Goal: Task Accomplishment & Management: Manage account settings

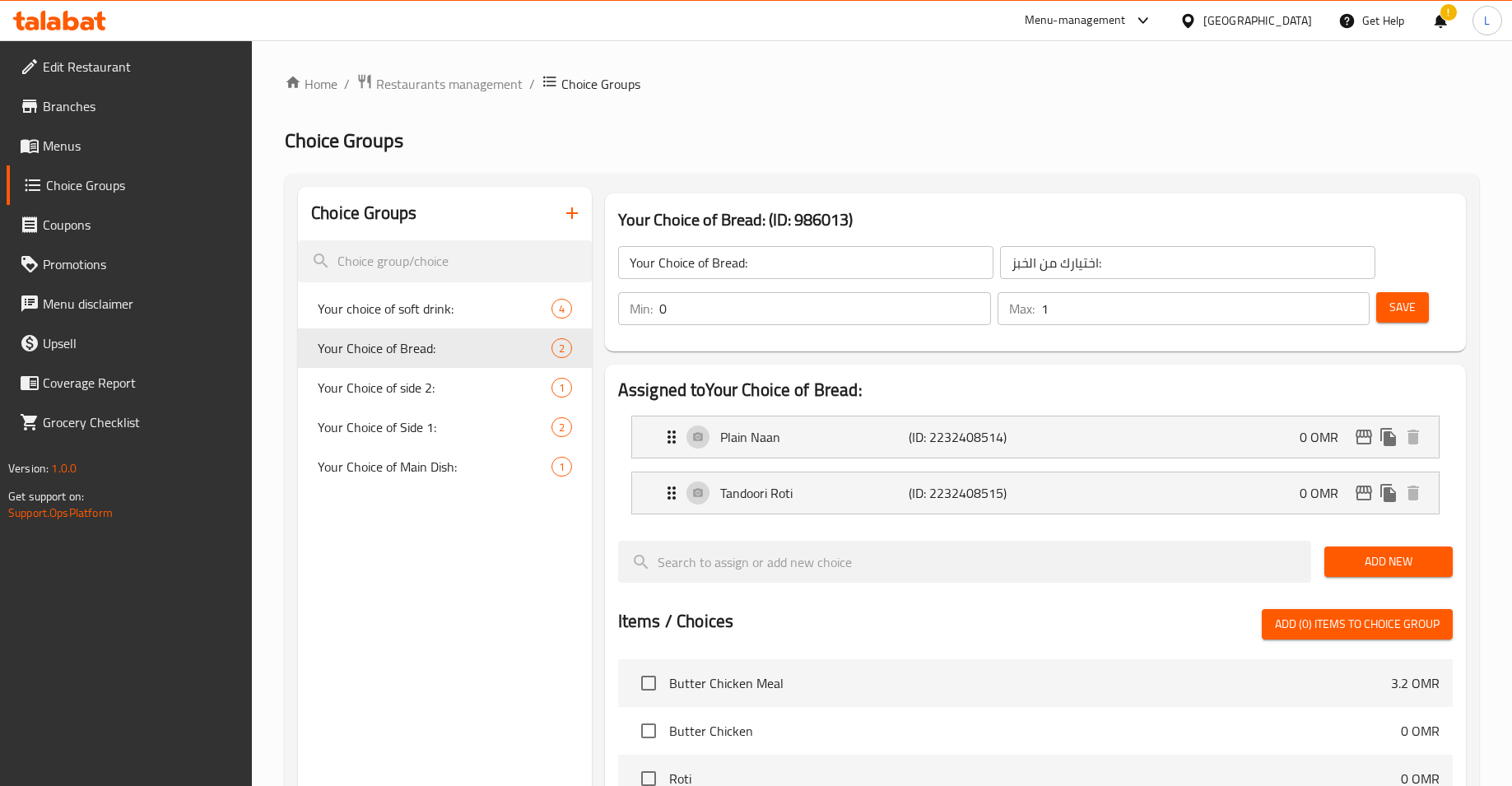
scroll to position [86, 0]
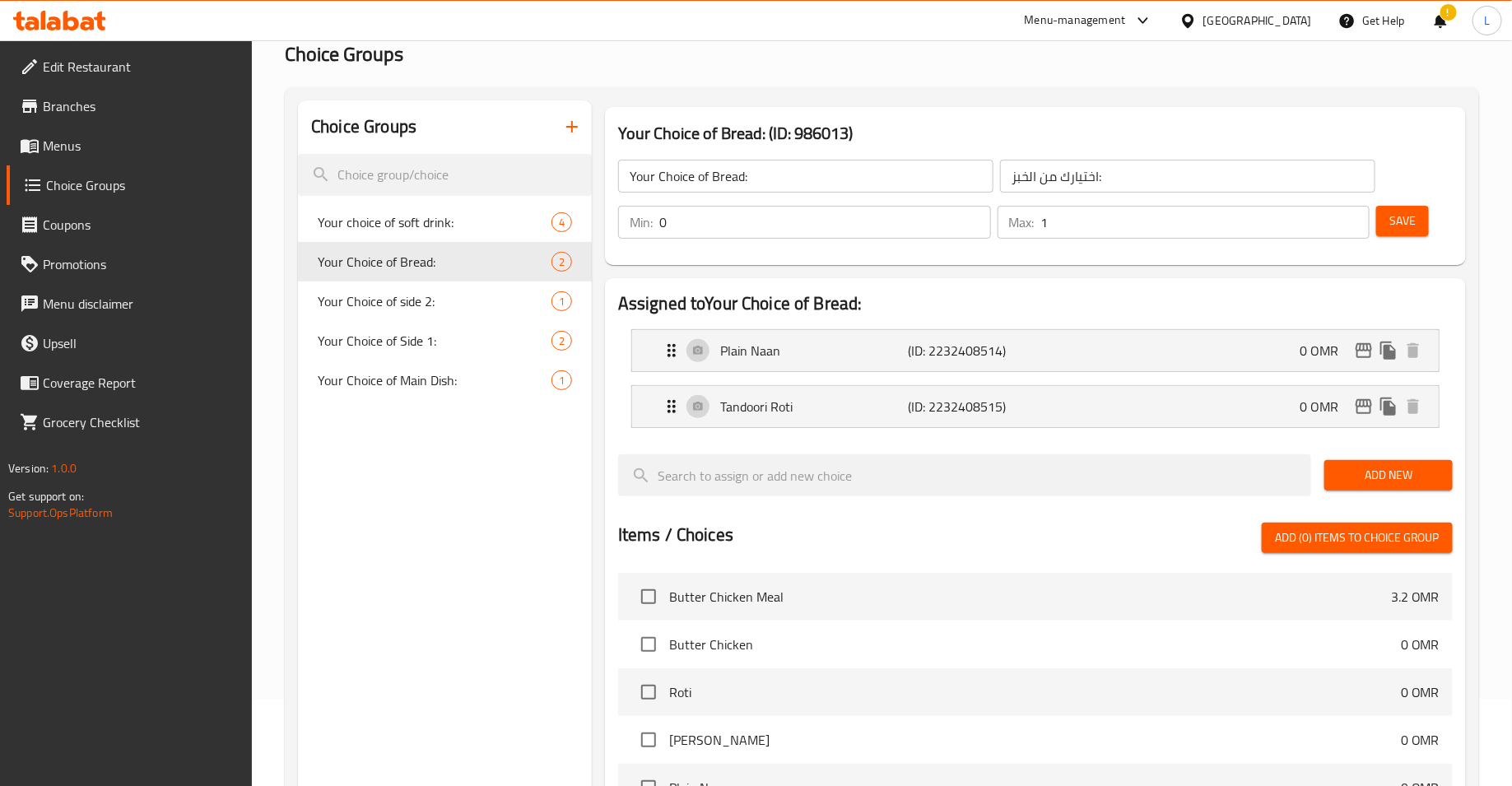
drag, startPoint x: 0, startPoint y: 0, endPoint x: 75, endPoint y: 17, distance: 76.9
click at [75, 17] on icon at bounding box center [60, 20] width 93 height 20
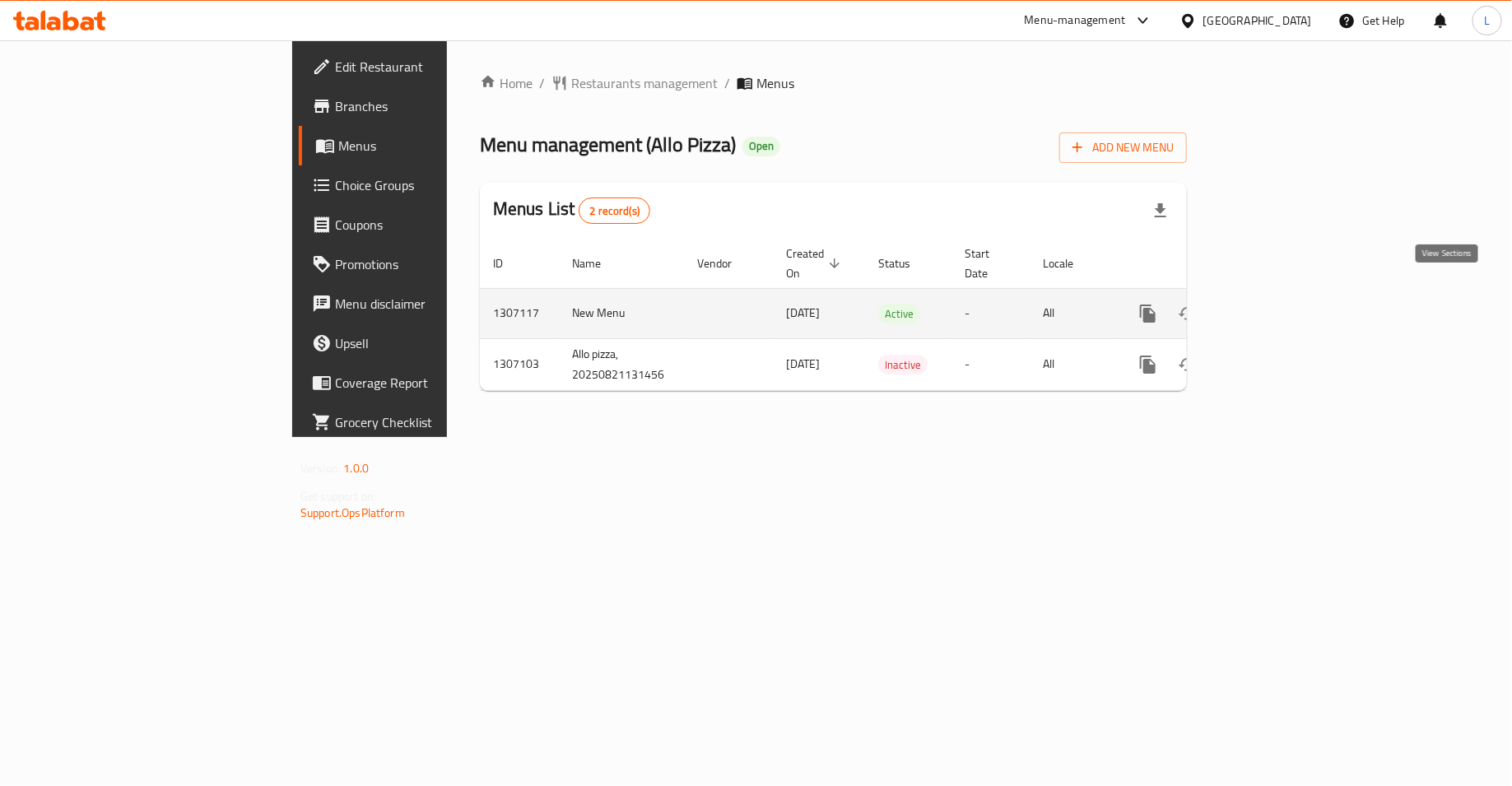
click at [1286, 293] on link "enhanced table" at bounding box center [1266, 313] width 40 height 40
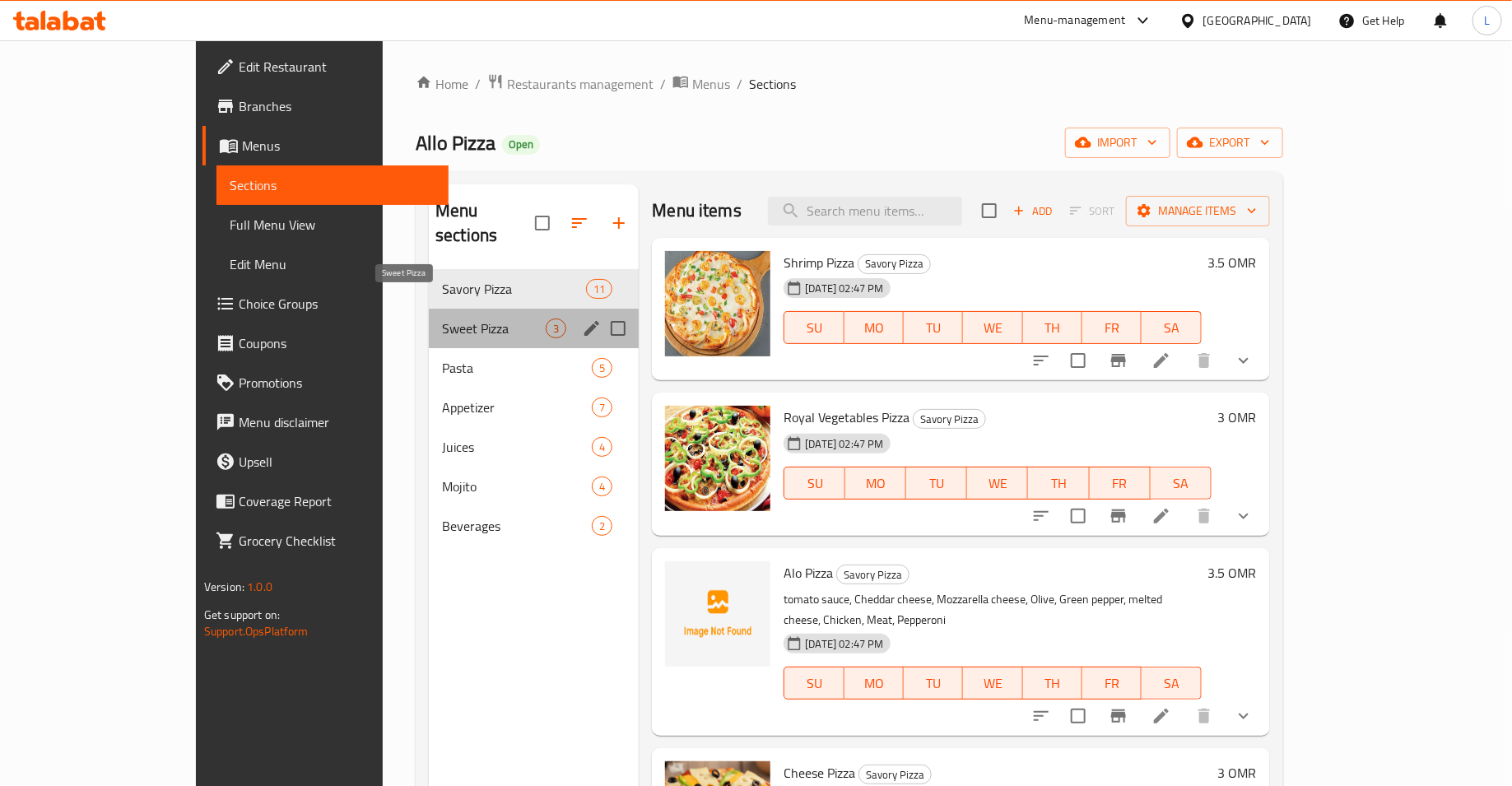
click at [442, 319] on span "Sweet Pizza" at bounding box center [494, 328] width 103 height 20
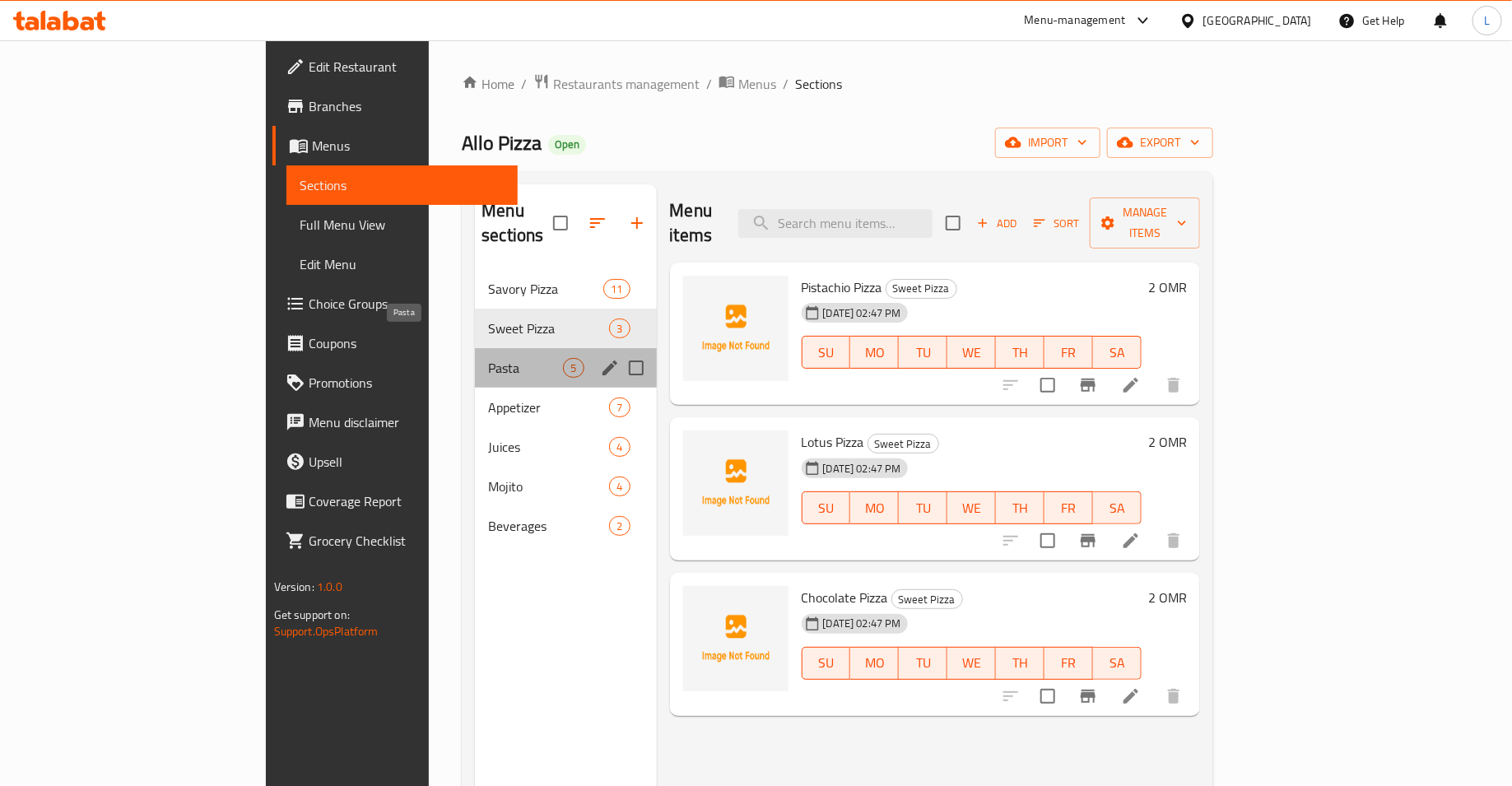
click at [488, 358] on span "Pasta" at bounding box center [525, 367] width 75 height 20
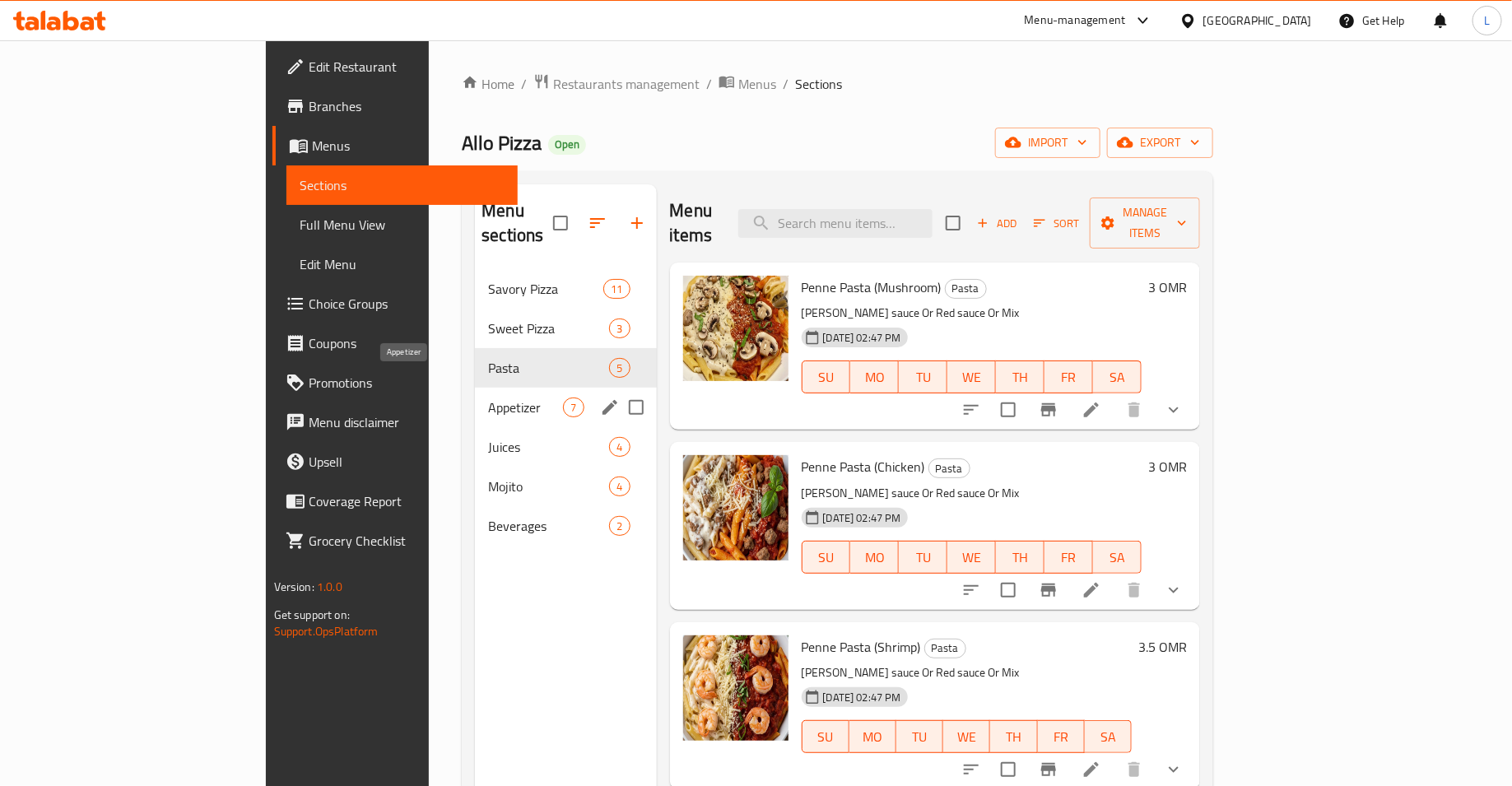
click at [488, 398] on span "Appetizer" at bounding box center [525, 407] width 75 height 20
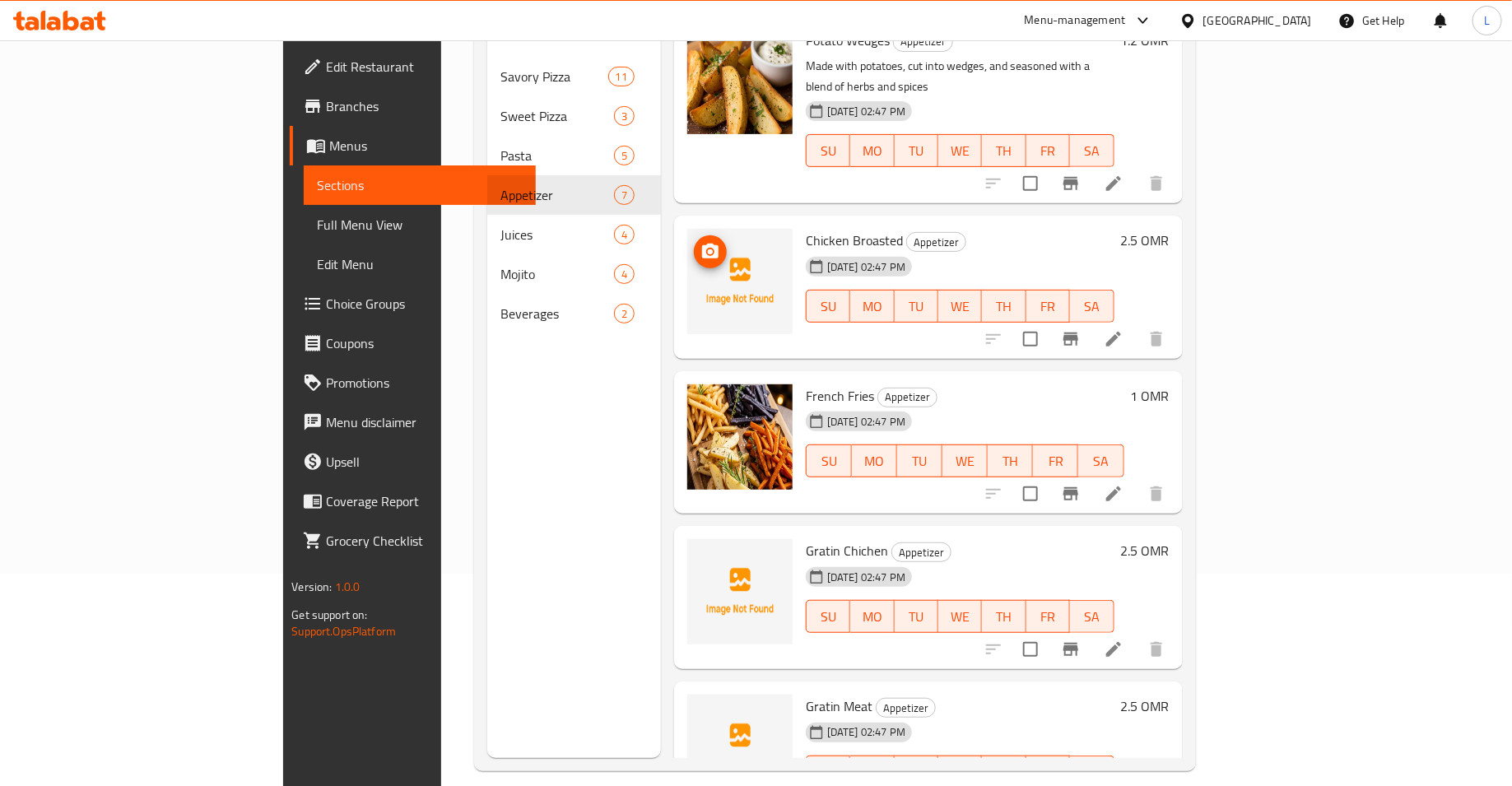
scroll to position [231, 0]
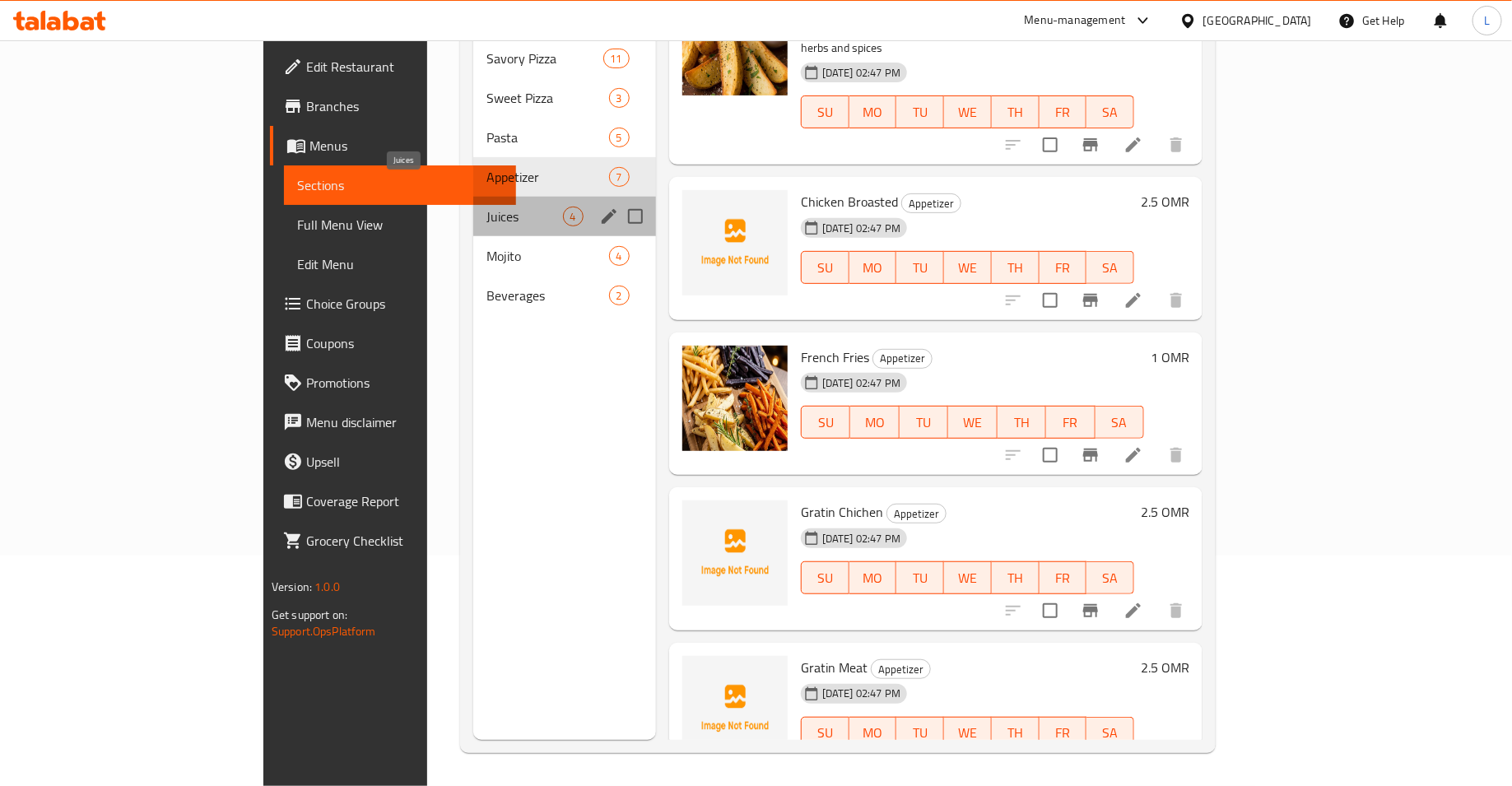
click at [487, 207] on span "Juices" at bounding box center [524, 216] width 75 height 20
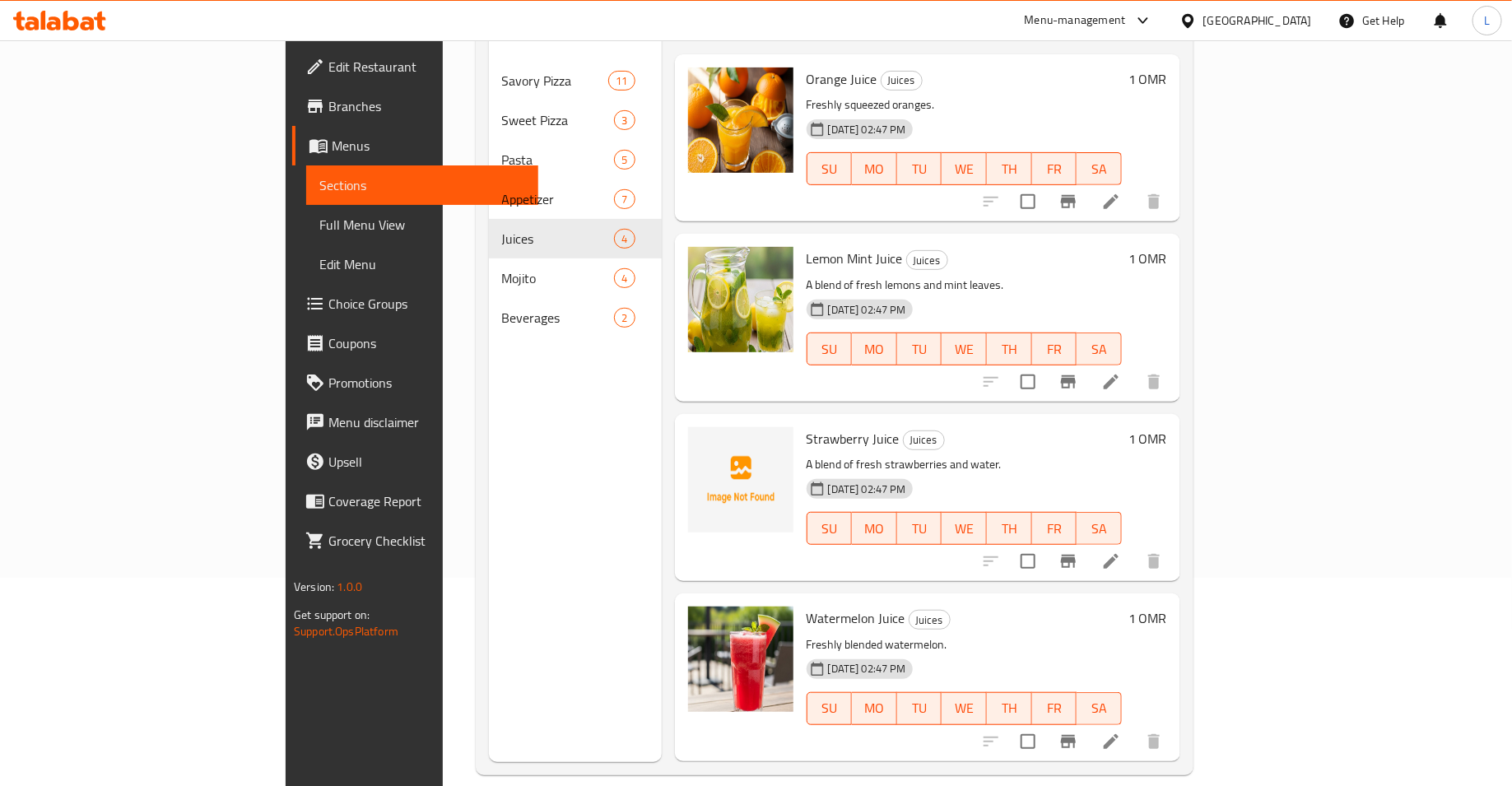
scroll to position [231, 0]
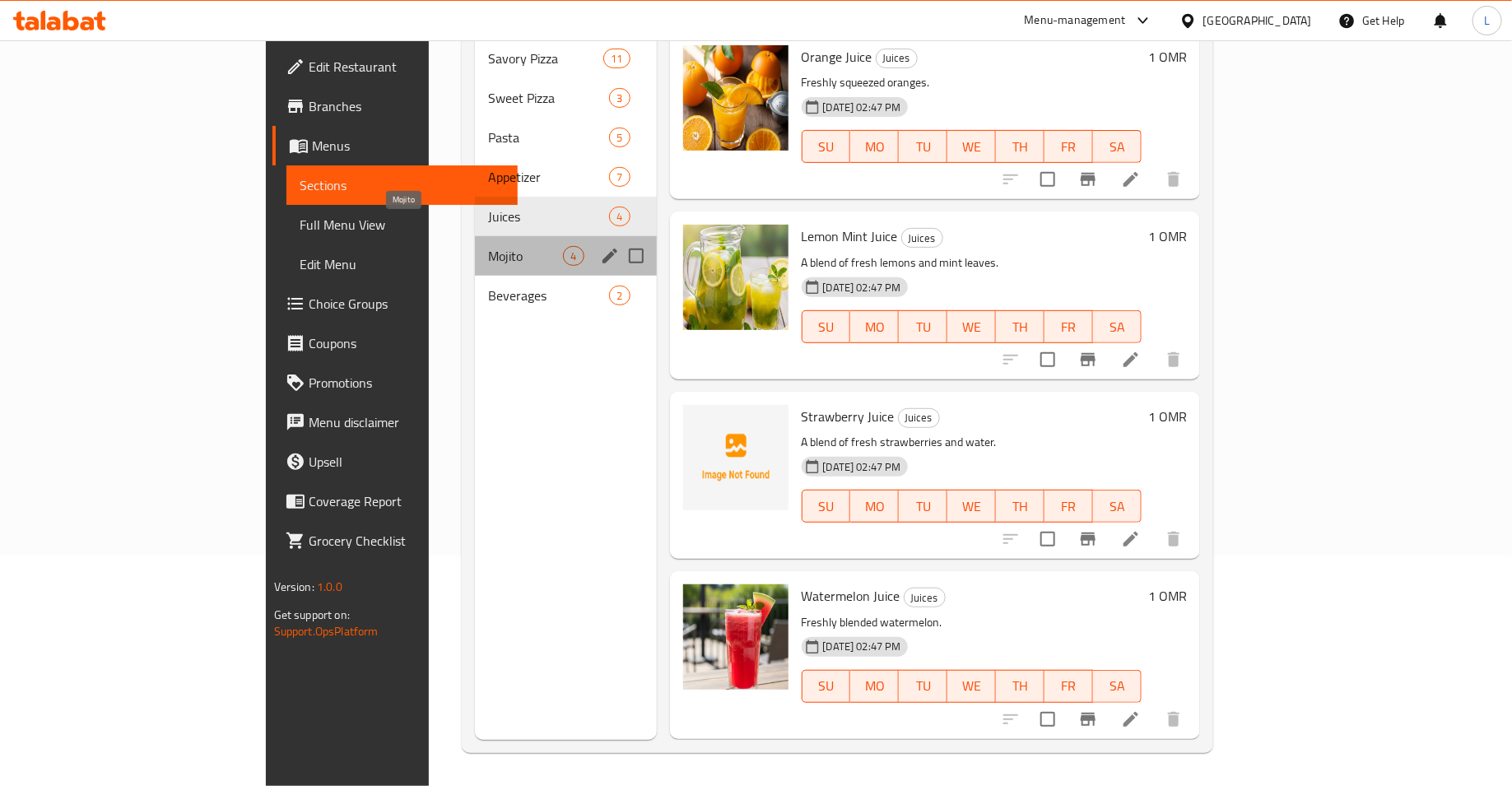
click at [488, 246] on span "Mojito" at bounding box center [525, 255] width 75 height 20
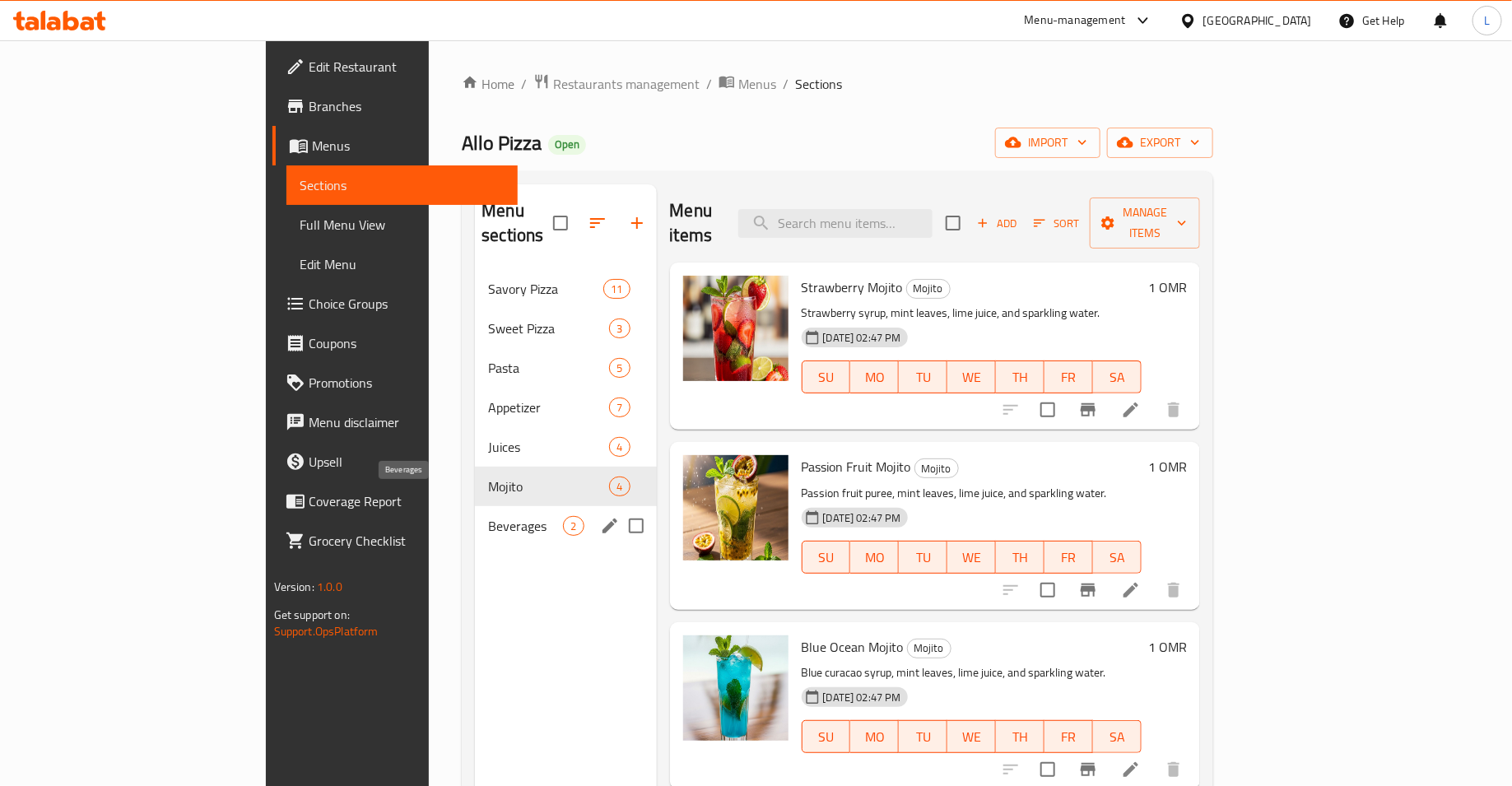
click at [488, 516] on span "Beverages" at bounding box center [525, 525] width 75 height 20
